Goal: Information Seeking & Learning: Learn about a topic

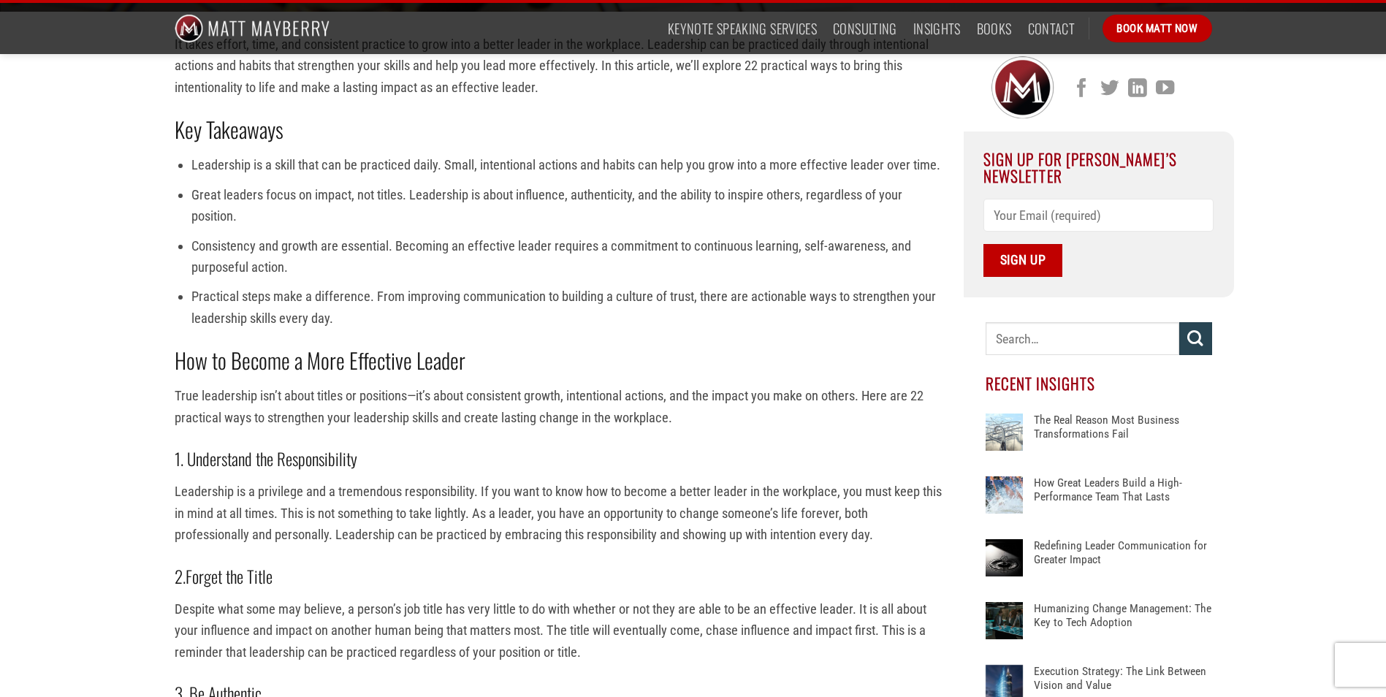
scroll to position [438, 0]
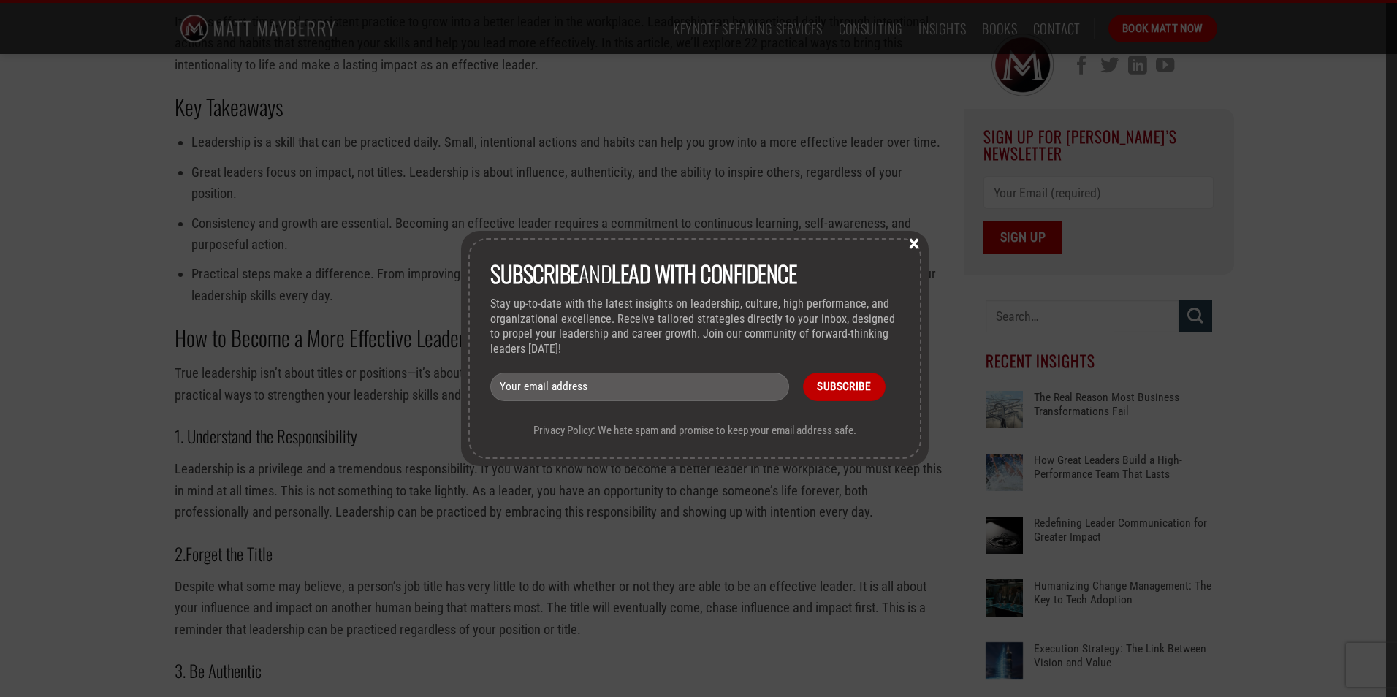
click at [918, 238] on button "×" at bounding box center [914, 242] width 22 height 13
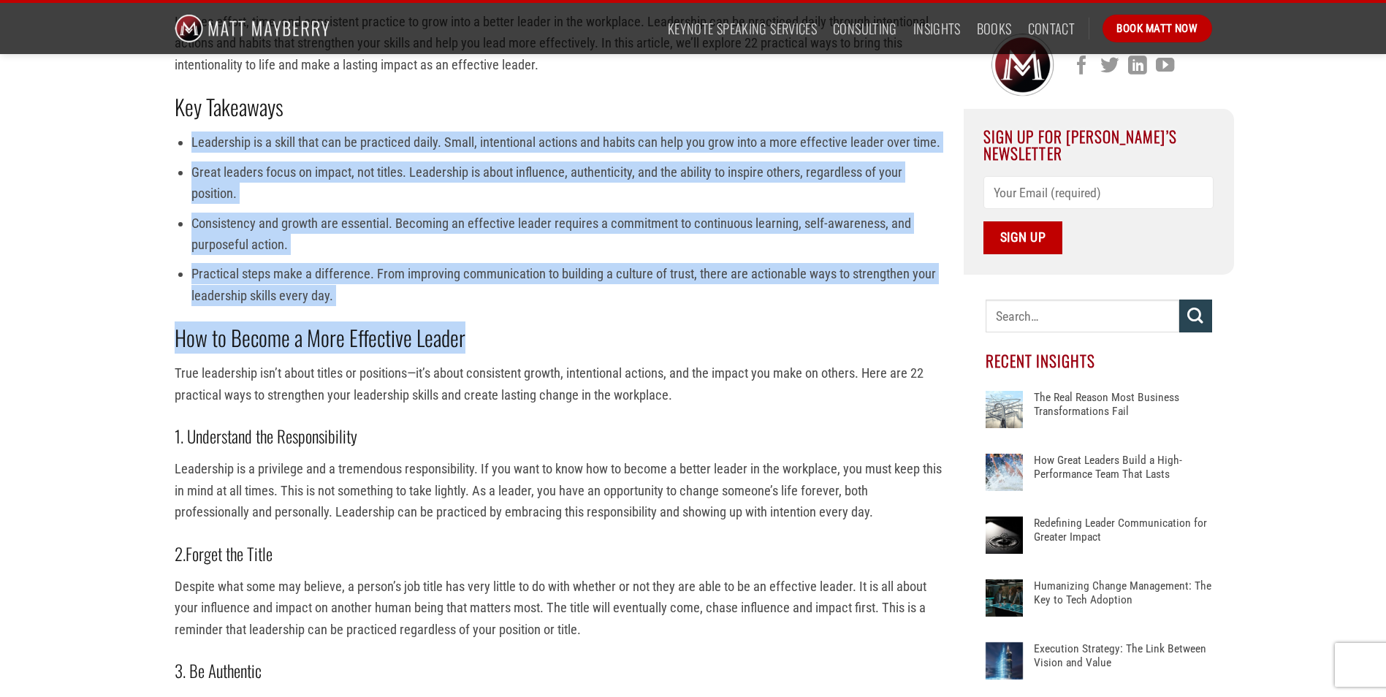
drag, startPoint x: 193, startPoint y: 140, endPoint x: 593, endPoint y: 314, distance: 435.9
click at [441, 279] on li "Practical steps make a difference. From improving communication to building a c…" at bounding box center [566, 284] width 750 height 43
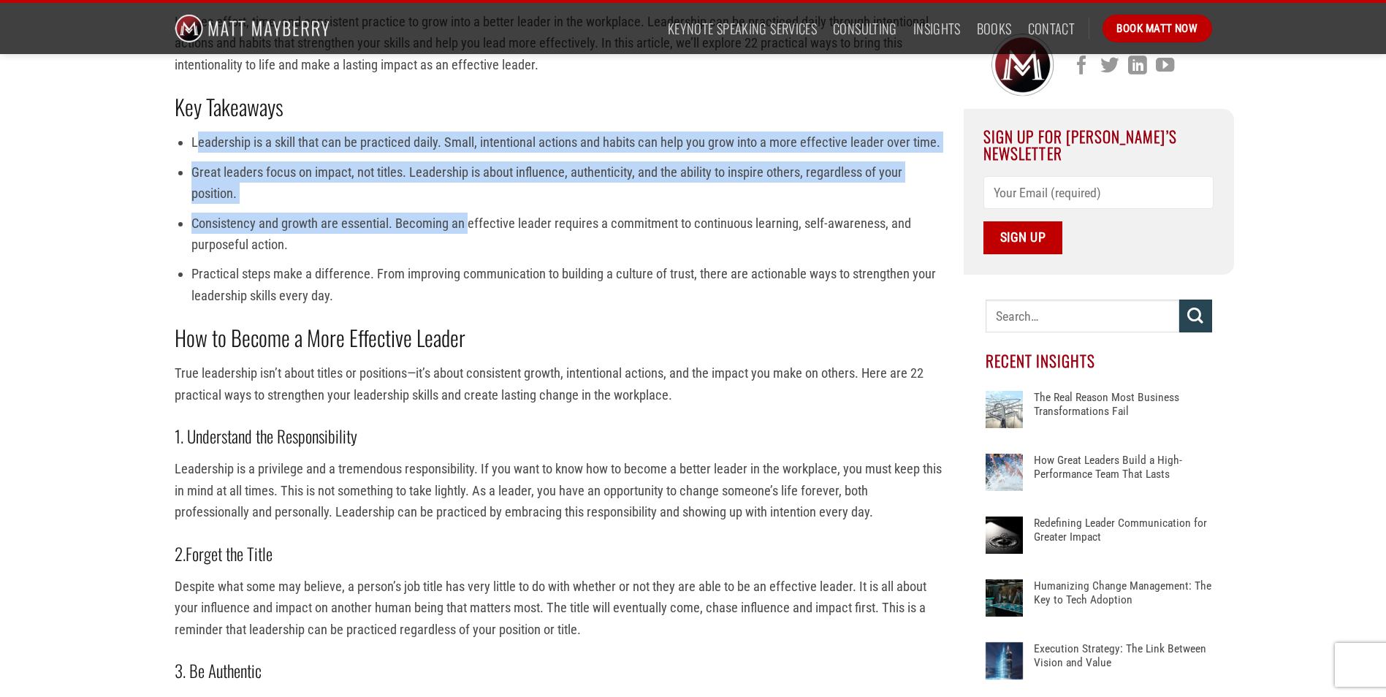
drag, startPoint x: 196, startPoint y: 140, endPoint x: 471, endPoint y: 210, distance: 283.8
click at [471, 210] on ul "Leadership is a skill that can be practiced daily. Small, intentional actions a…" at bounding box center [558, 219] width 767 height 175
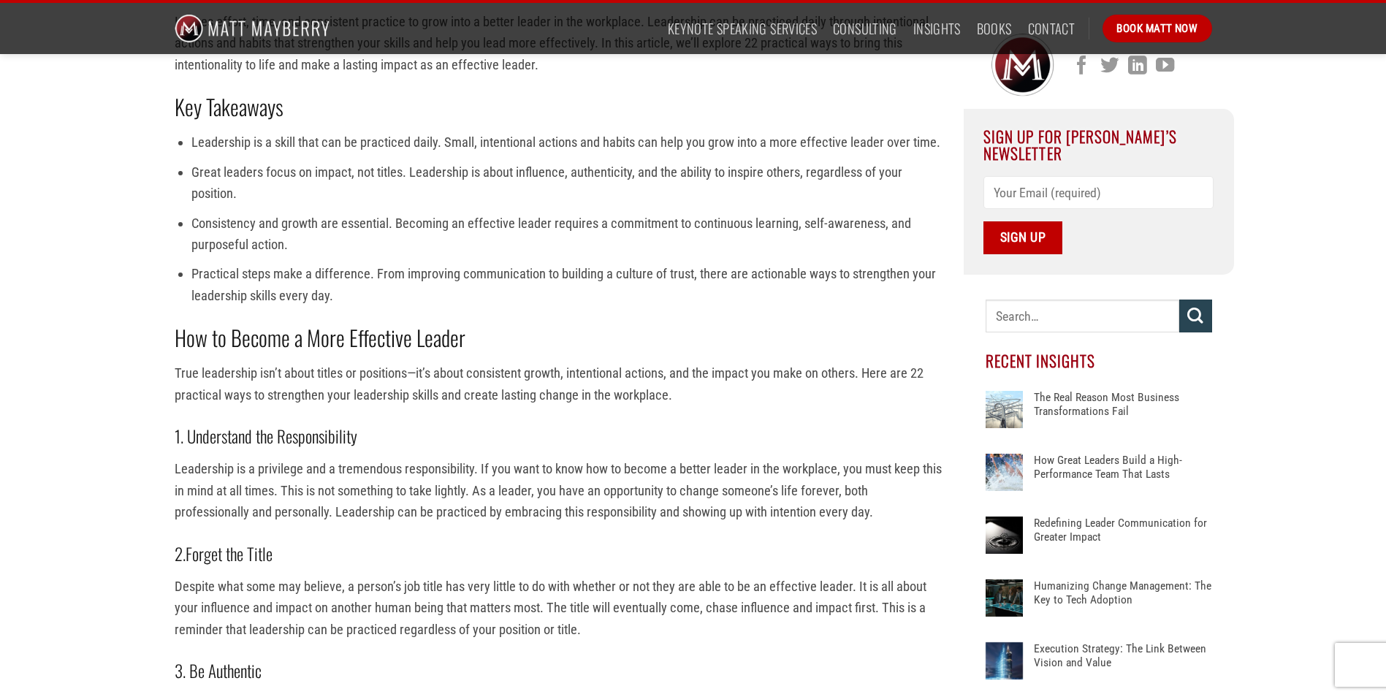
click at [191, 140] on ul "Leadership is a skill that can be practiced daily. Small, intentional actions a…" at bounding box center [558, 219] width 767 height 175
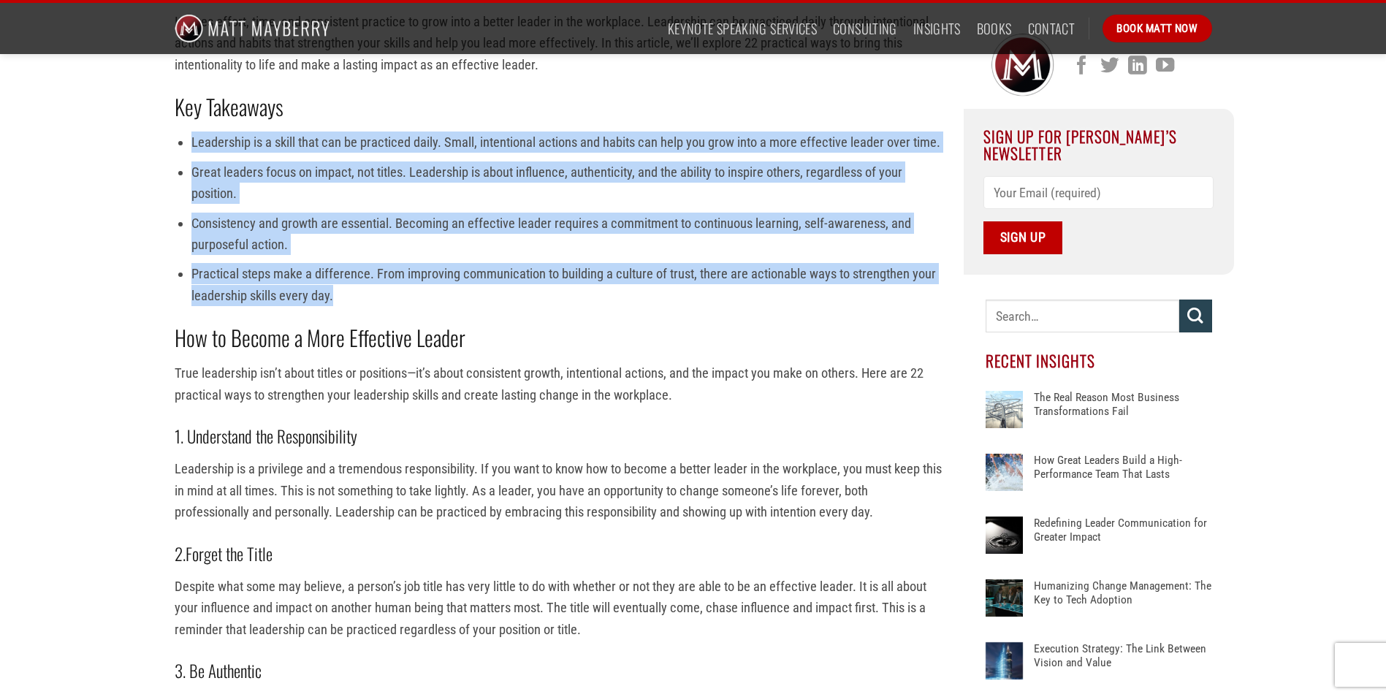
drag, startPoint x: 191, startPoint y: 137, endPoint x: 479, endPoint y: 294, distance: 327.7
click at [479, 294] on ul "Leadership is a skill that can be practiced daily. Small, intentional actions a…" at bounding box center [558, 219] width 767 height 175
drag, startPoint x: 479, startPoint y: 294, endPoint x: 394, endPoint y: 160, distance: 158.7
copy ul "Leadership is a skill that can be practiced daily. Small, intentional actions a…"
